Goal: Check status: Check status

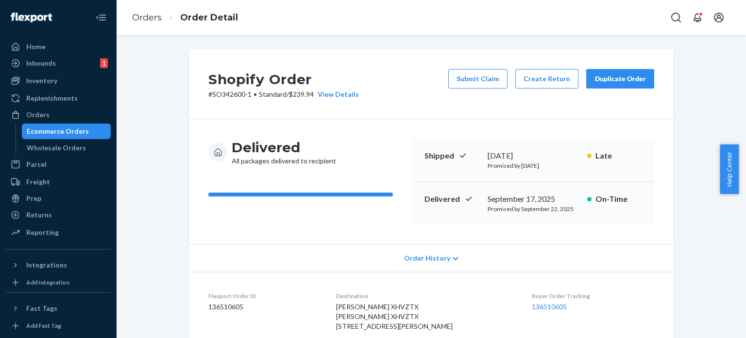
click at [49, 113] on div "Orders" at bounding box center [58, 115] width 103 height 14
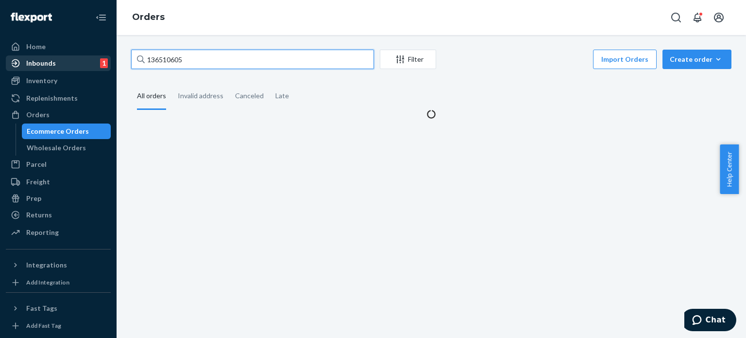
drag, startPoint x: 241, startPoint y: 52, endPoint x: 56, endPoint y: 55, distance: 184.6
click at [56, 55] on div "Home Inbounds 1 Shipping Plans Problems 1 Inventory Products Replenishments Ord…" at bounding box center [373, 169] width 746 height 338
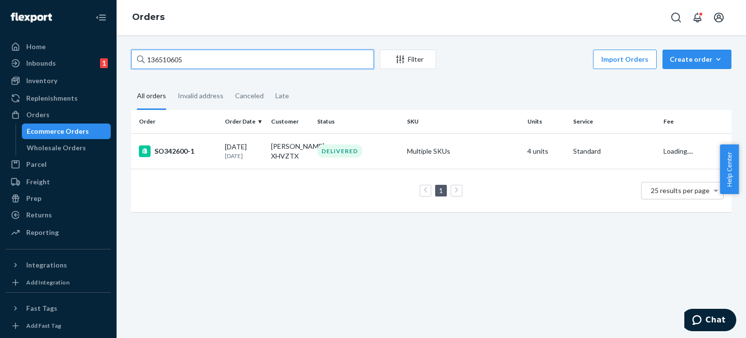
paste input "951978"
type input "136951978"
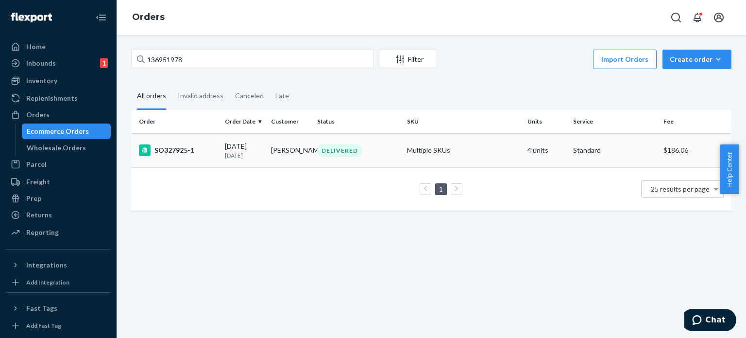
click at [184, 150] on div "SO327925-1" at bounding box center [178, 150] width 78 height 12
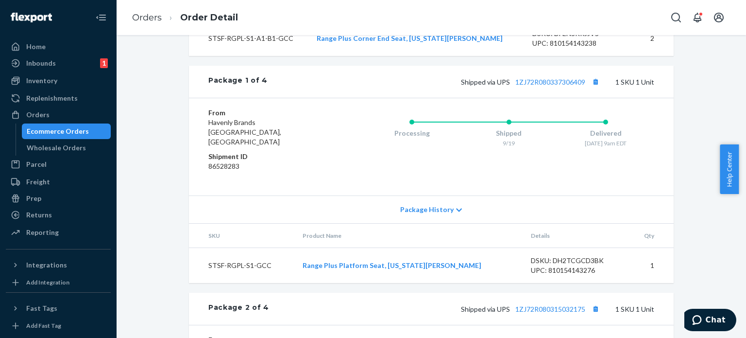
scroll to position [437, 0]
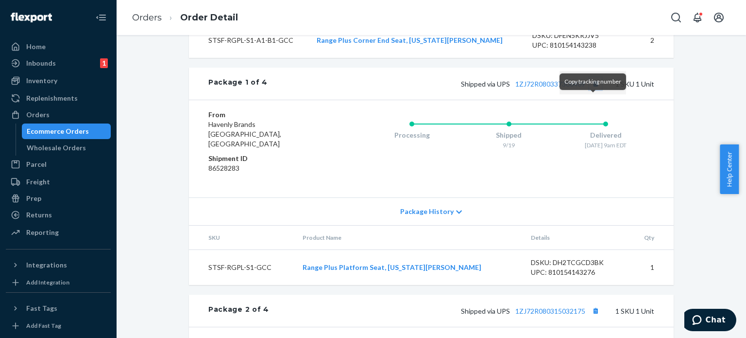
click at [594, 90] on button "Copy tracking number" at bounding box center [595, 83] width 13 height 13
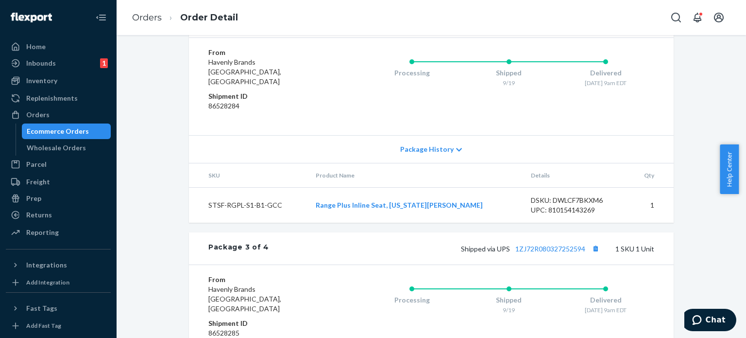
scroll to position [729, 0]
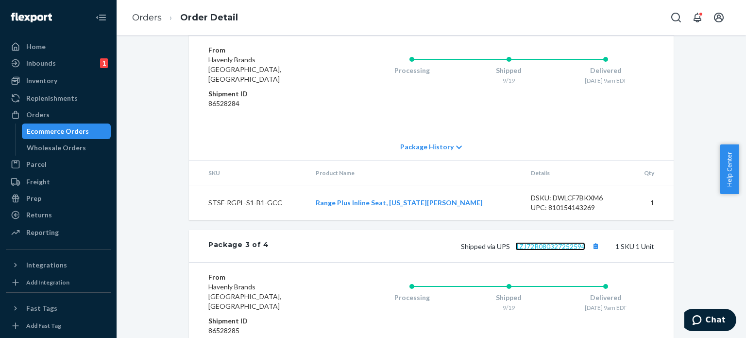
click at [573, 248] on link "1ZJ72R080327252594" at bounding box center [550, 246] width 70 height 8
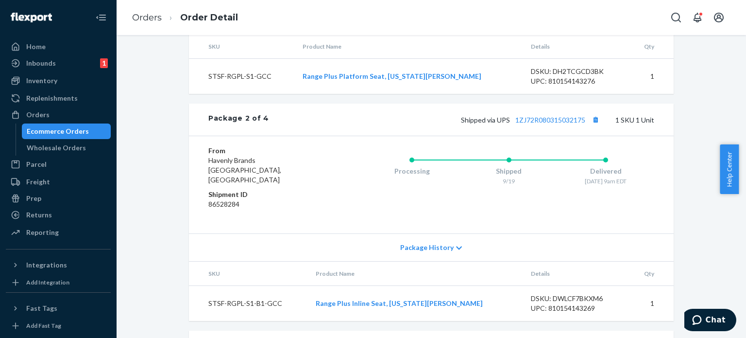
scroll to position [618, 0]
